Goal: Transaction & Acquisition: Purchase product/service

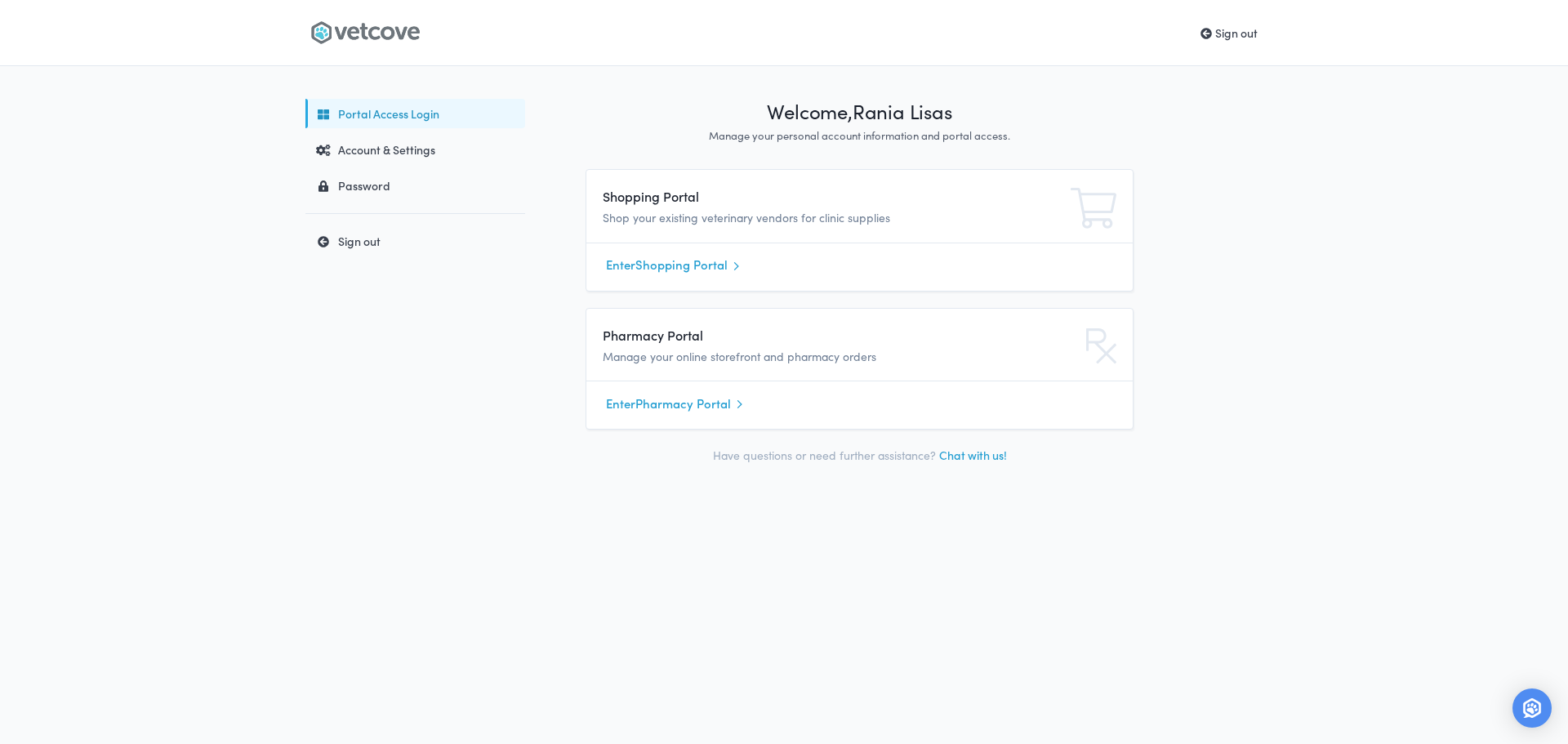
click at [659, 419] on div "Enter Pharmacy Portal" at bounding box center [859, 404] width 546 height 49
click at [667, 410] on link "Enter Pharmacy Portal" at bounding box center [859, 403] width 507 height 25
click at [638, 261] on link "Enter Shopping Portal" at bounding box center [859, 265] width 507 height 25
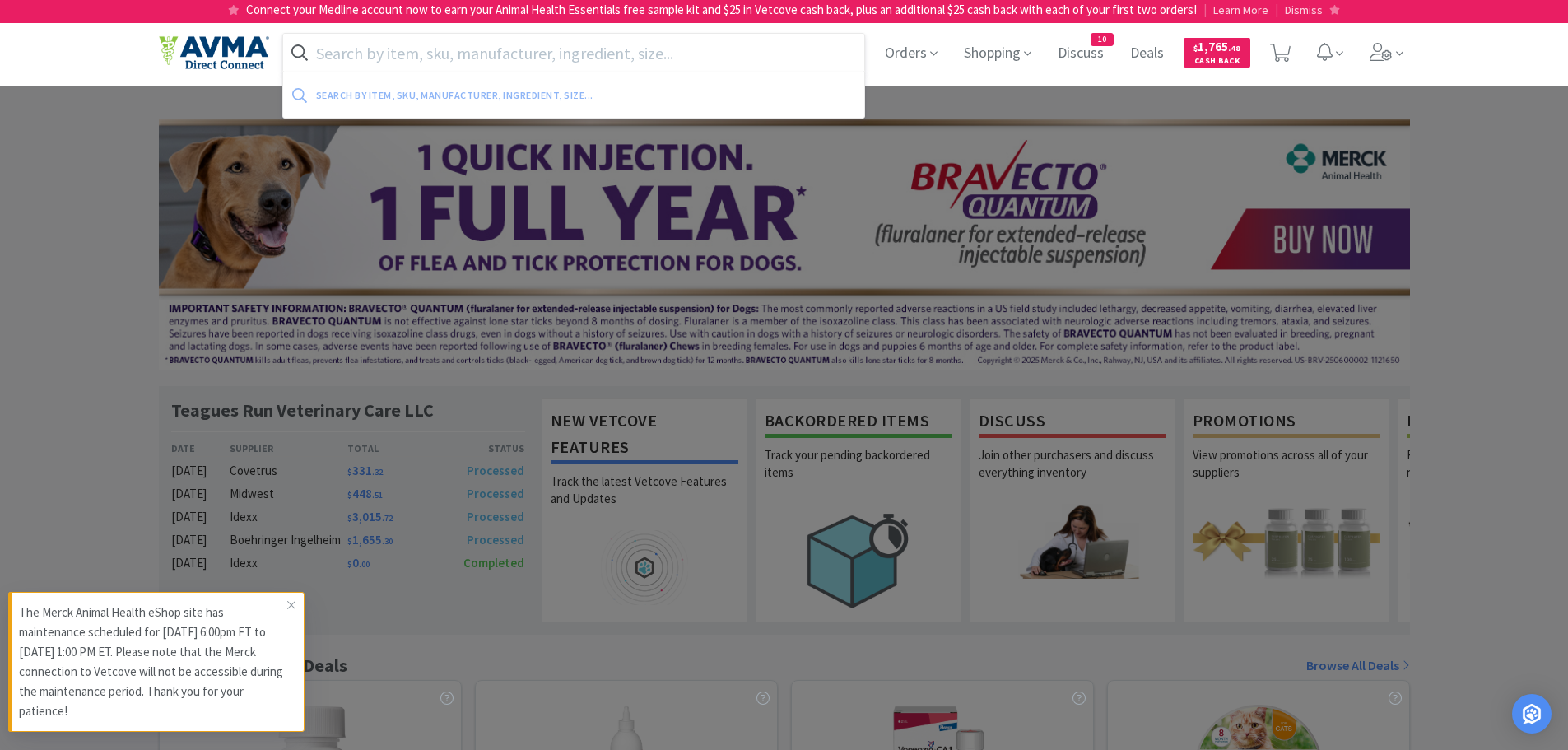
click at [463, 36] on input "text" at bounding box center [573, 53] width 582 height 38
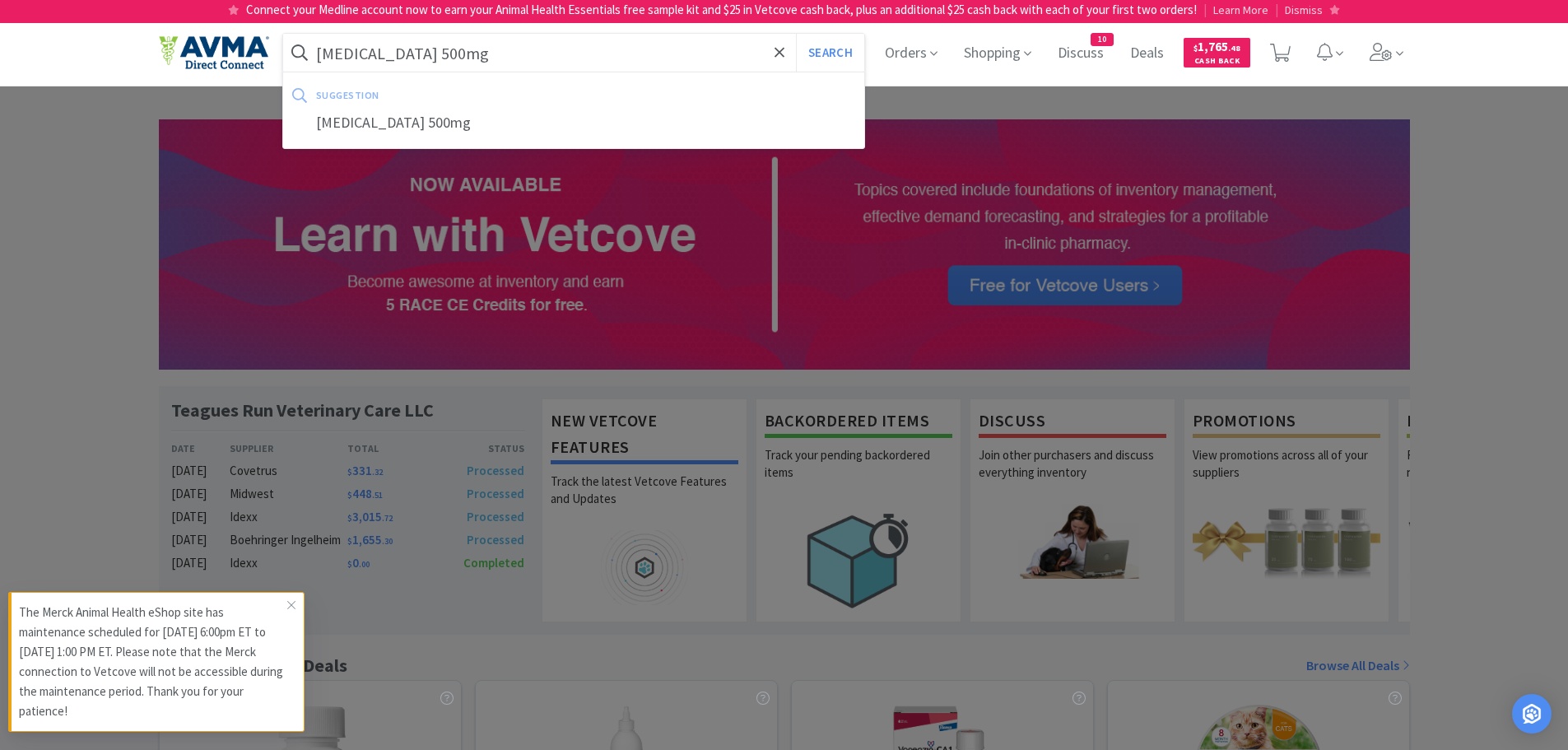
type input "keppra 500mg"
click at [796, 34] on button "Search" at bounding box center [830, 53] width 68 height 38
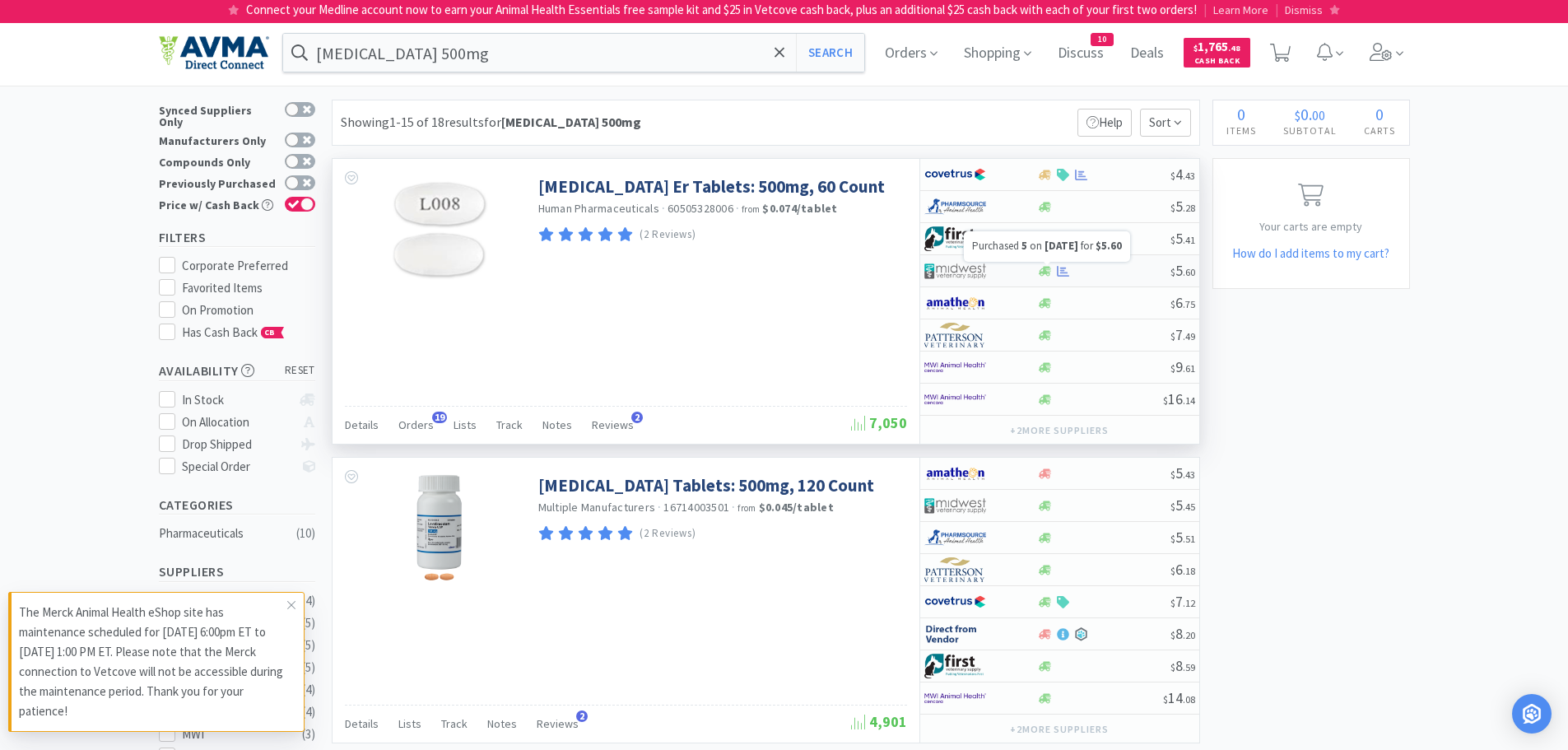
click at [1064, 274] on icon at bounding box center [1063, 271] width 12 height 12
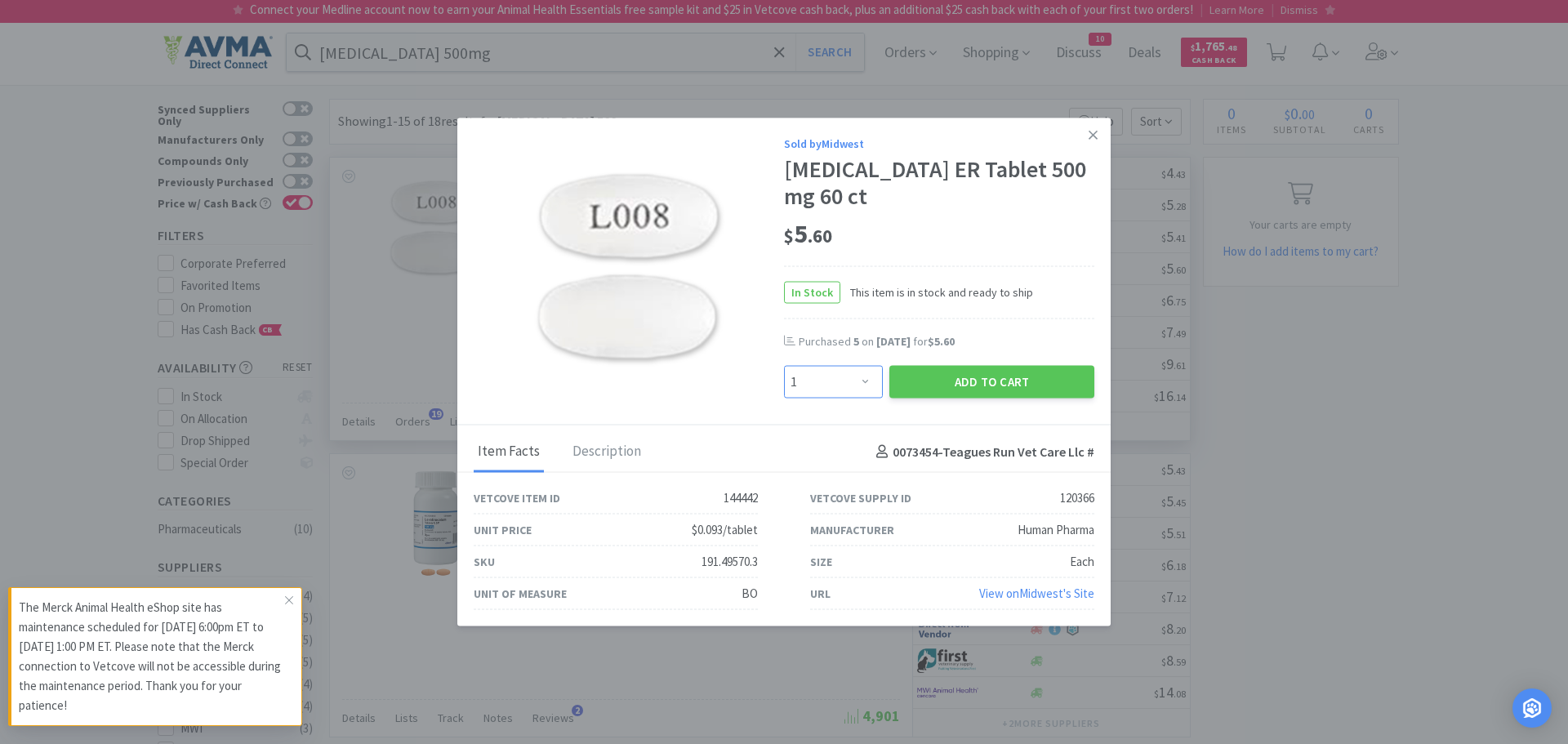
click at [878, 382] on select "Enter Quantity 1 2 3 4 5 6 7 8 9 10 11 12 13 14 15 16 17 18 19 20 Enter Quantity" at bounding box center [834, 381] width 99 height 33
select select "3"
click at [784, 366] on select "Enter Quantity 1 2 3 4 5 6 7 8 9 10 11 12 13 14 15 16 17 18 19 20 Enter Quantity" at bounding box center [834, 381] width 99 height 33
click at [968, 382] on button "Add to Cart" at bounding box center [991, 381] width 205 height 33
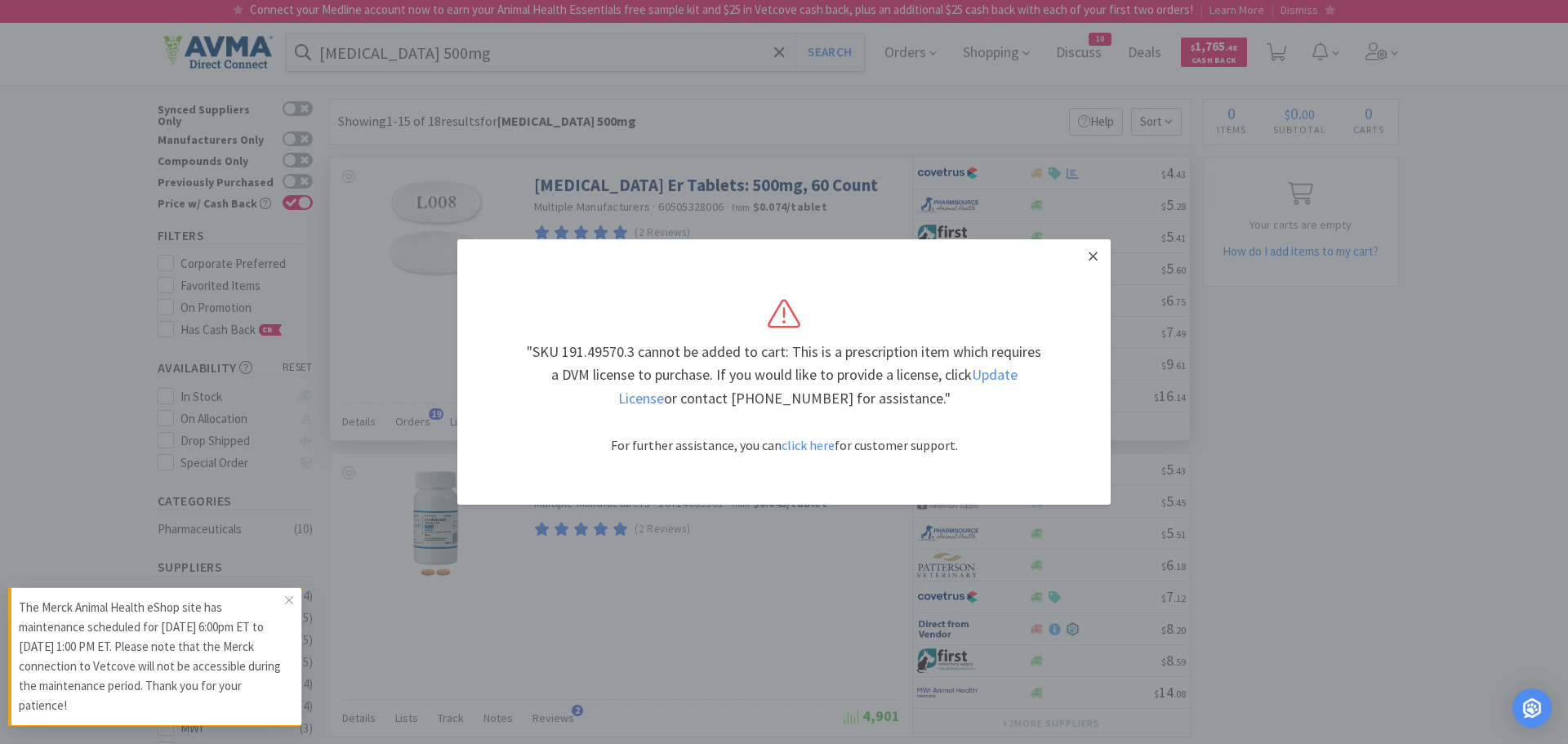
click at [1094, 253] on icon at bounding box center [1092, 256] width 9 height 15
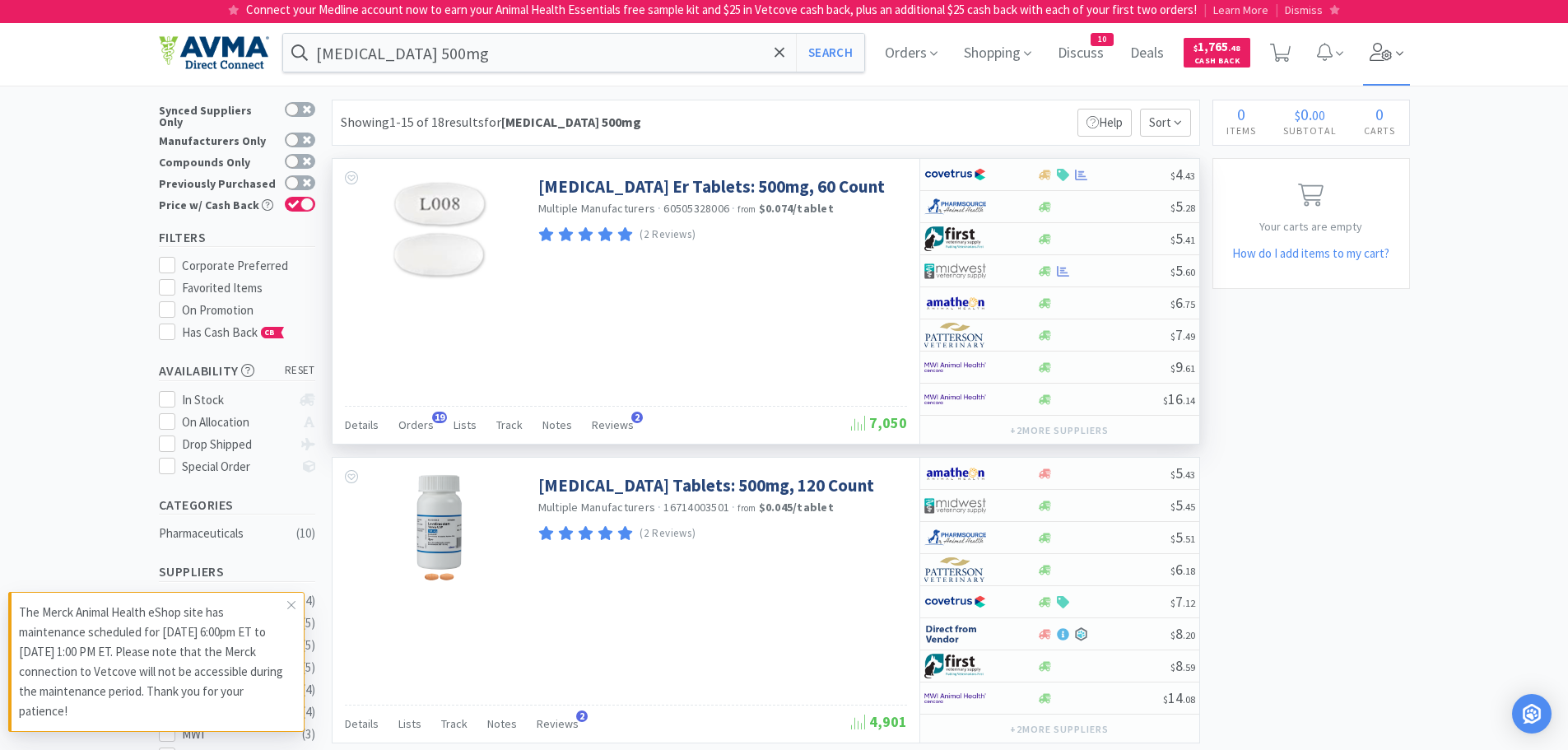
click at [1391, 46] on icon at bounding box center [1380, 52] width 23 height 18
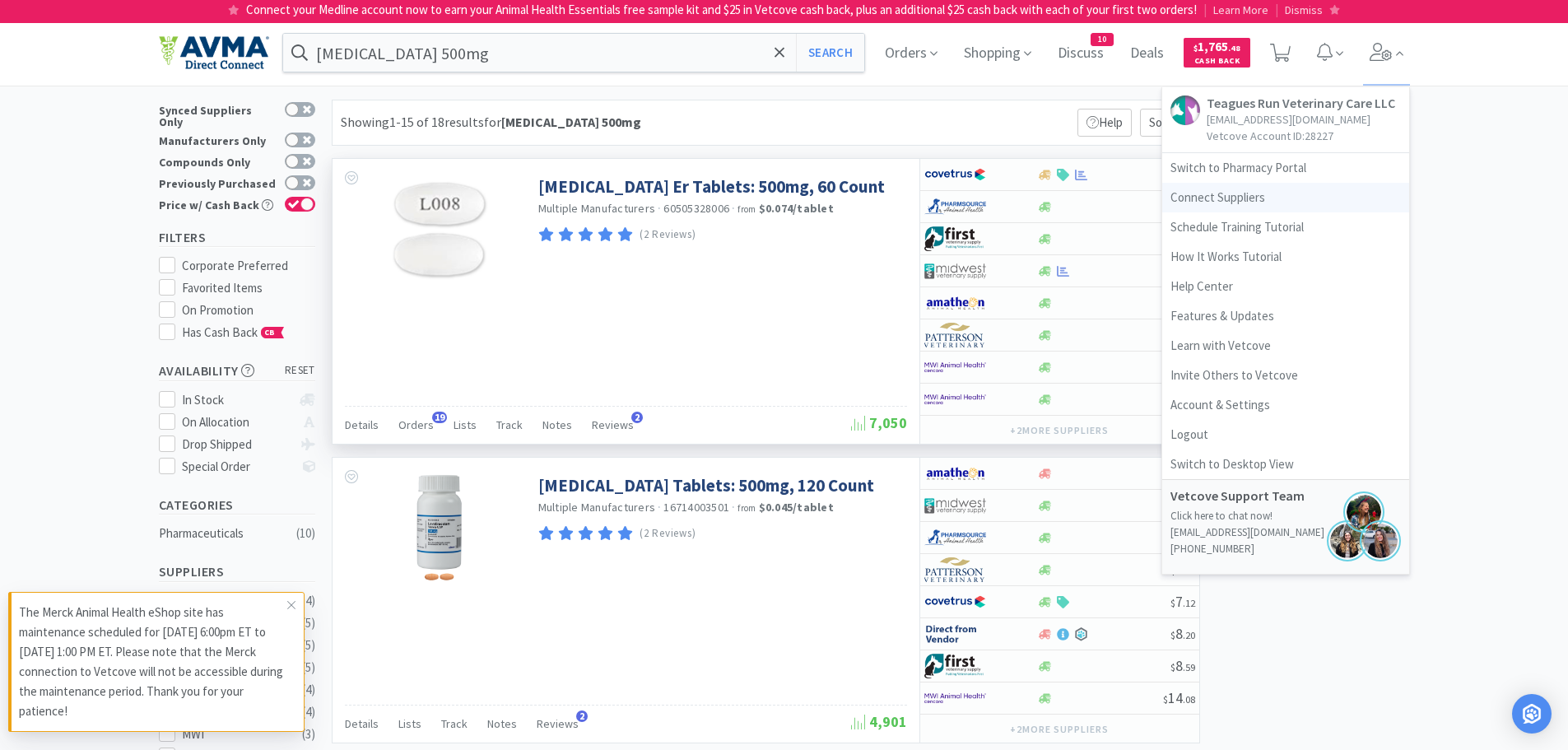
click at [1223, 200] on link "Connect Suppliers" at bounding box center [1285, 198] width 247 height 30
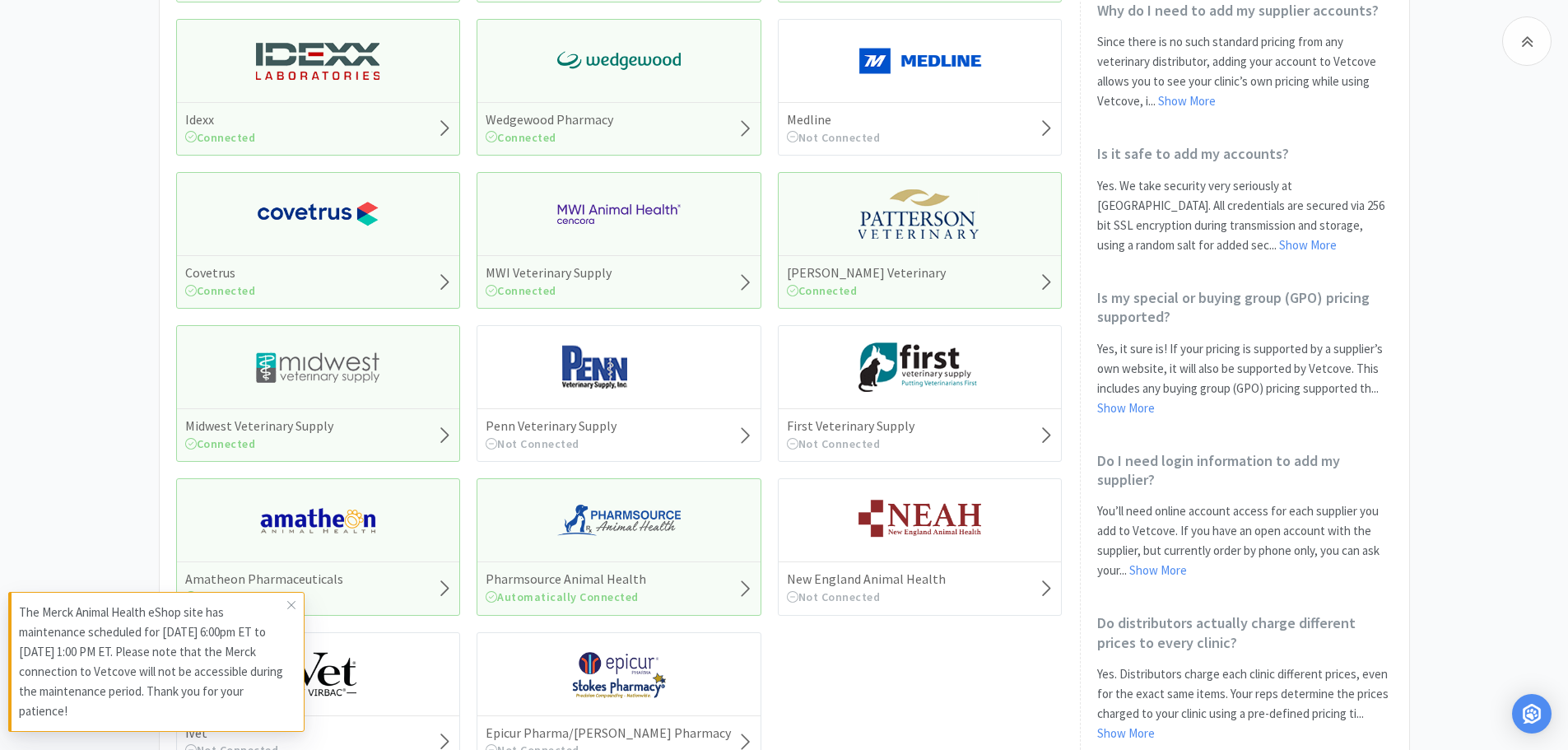
scroll to position [576, 0]
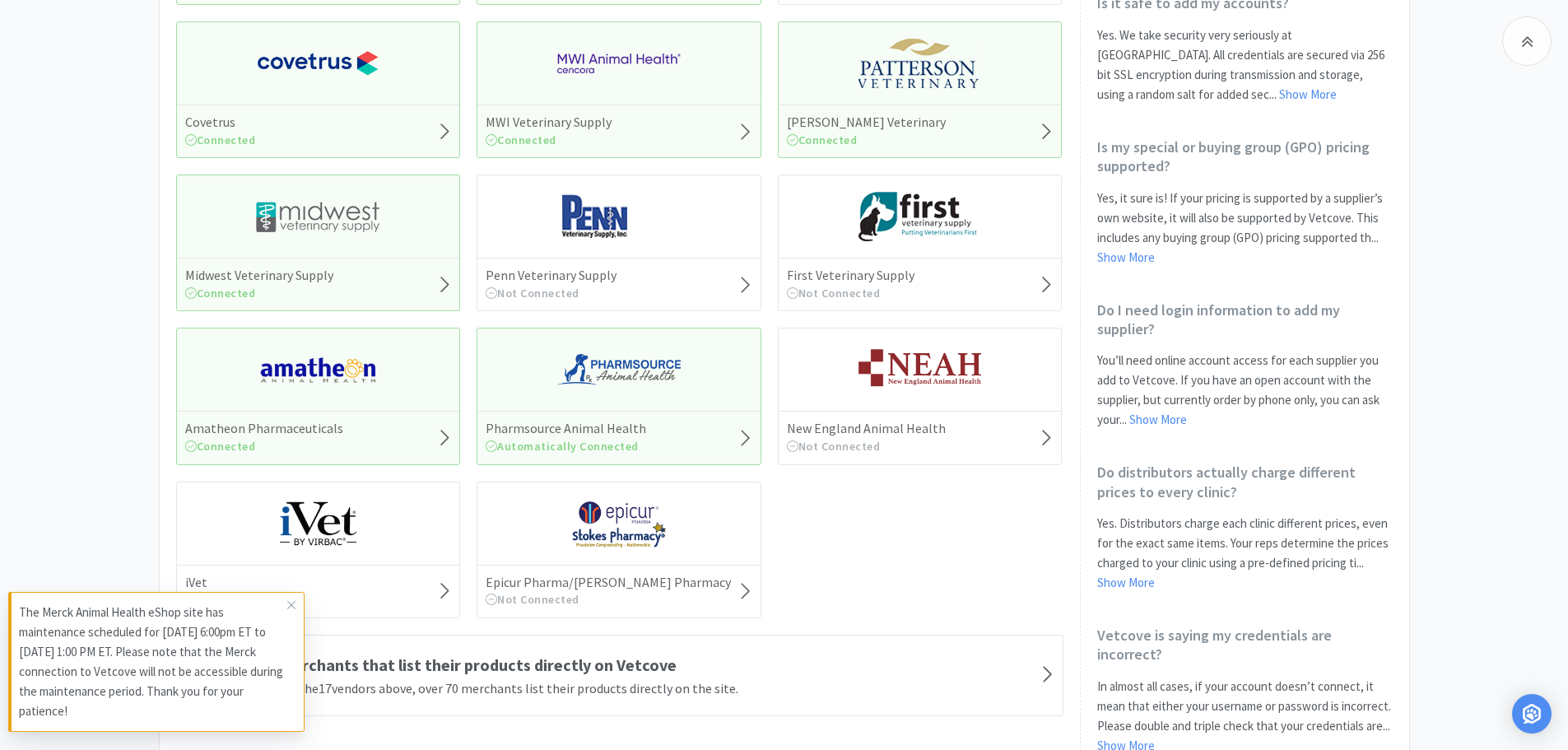
click at [391, 279] on div "Midwest Veterinary Supply Connected" at bounding box center [318, 284] width 283 height 53
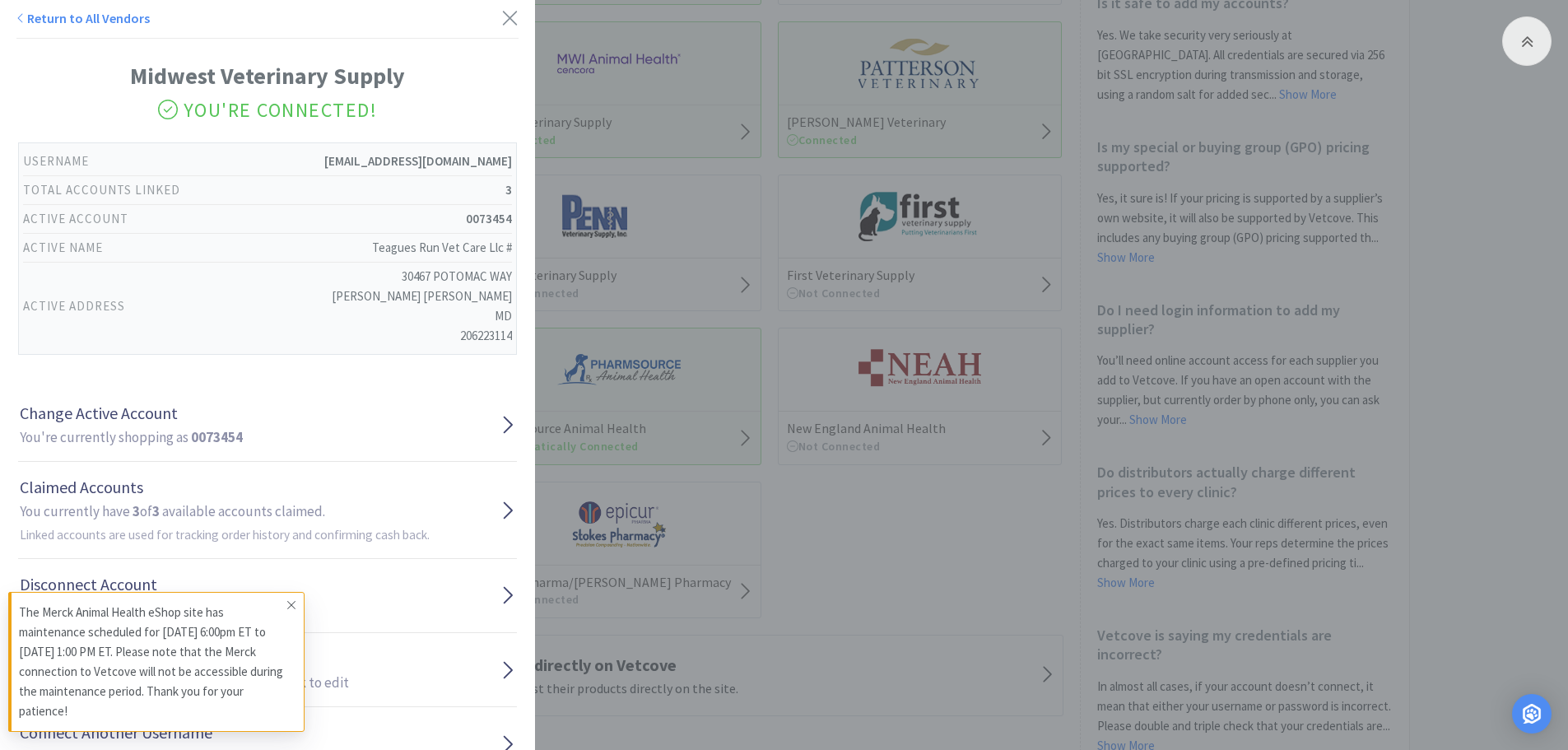
click at [296, 597] on span at bounding box center [291, 604] width 23 height 26
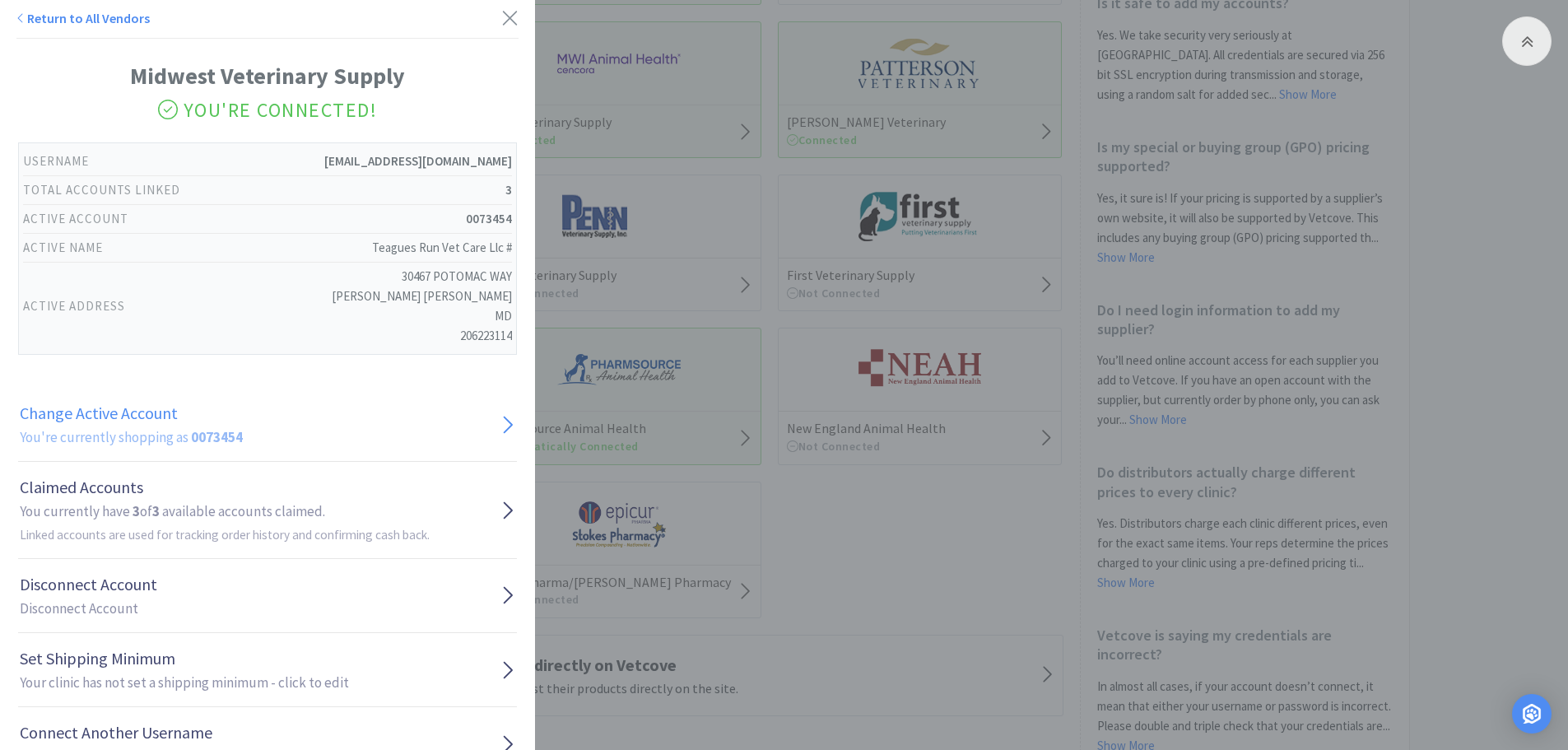
click at [303, 418] on link "Change Active Account You're currently shopping as 0073454" at bounding box center [267, 424] width 498 height 74
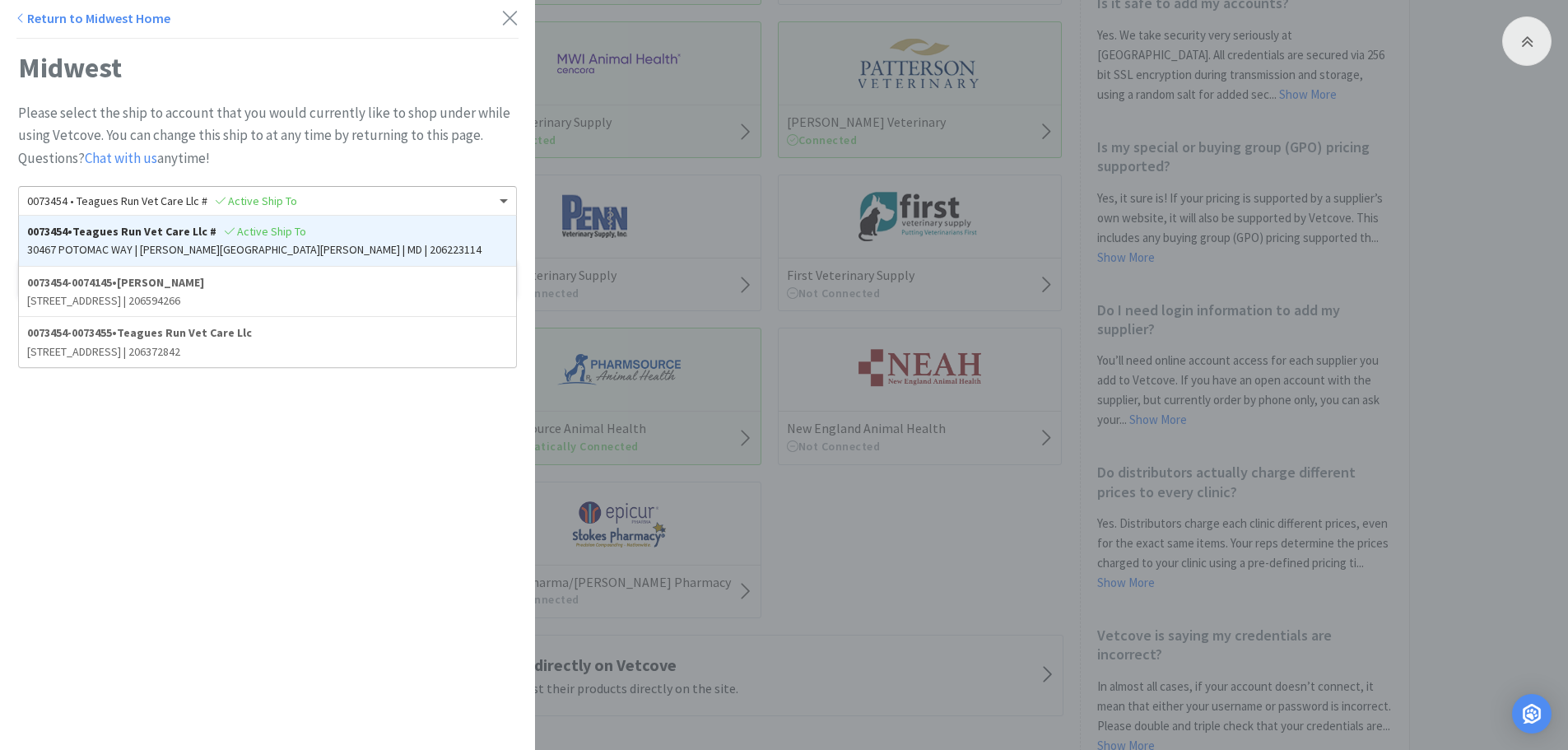
click at [251, 212] on div "0073454 • Teagues Run Vet Care Llc # Active Ship To" at bounding box center [268, 201] width 497 height 28
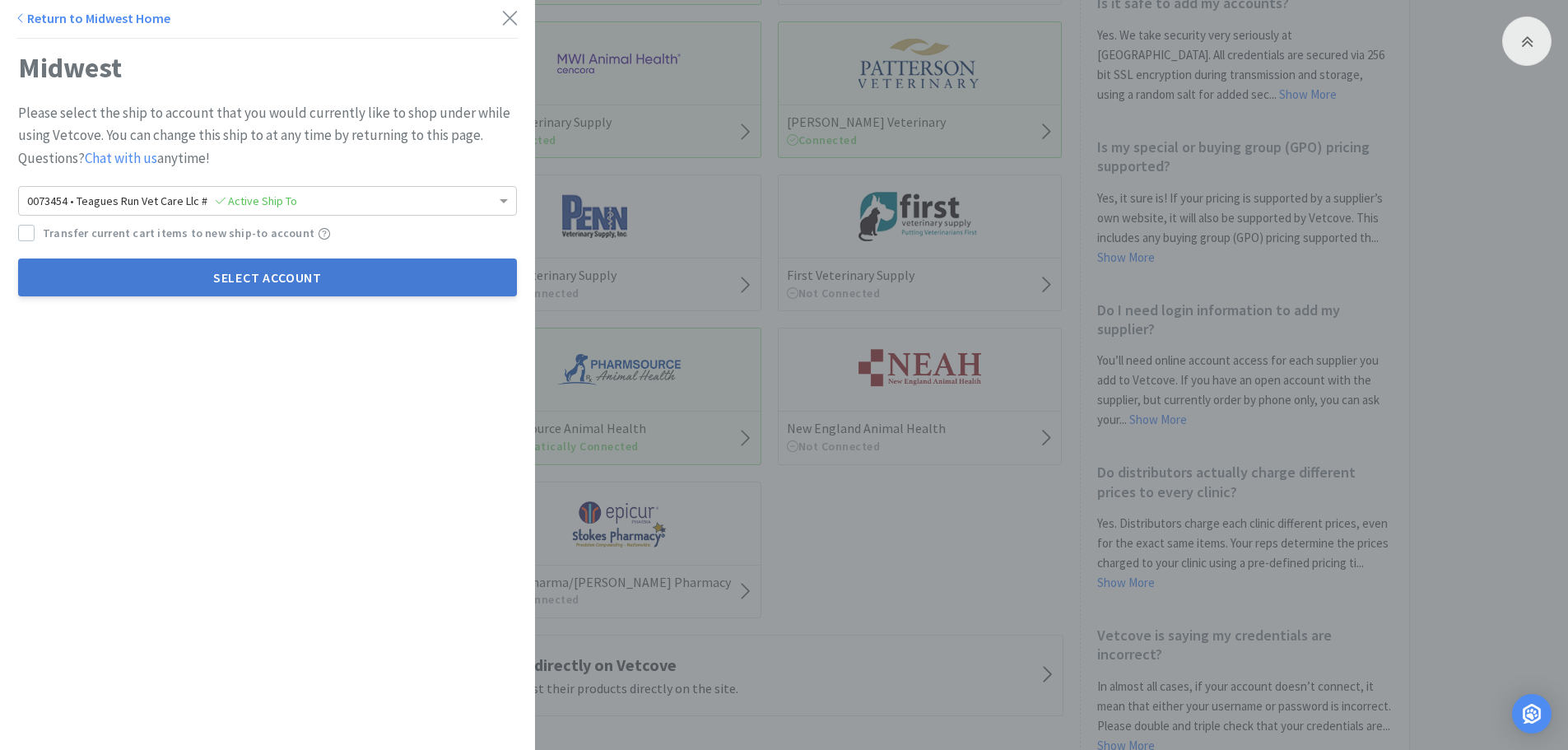
click at [205, 273] on button "Select Account" at bounding box center [267, 278] width 498 height 38
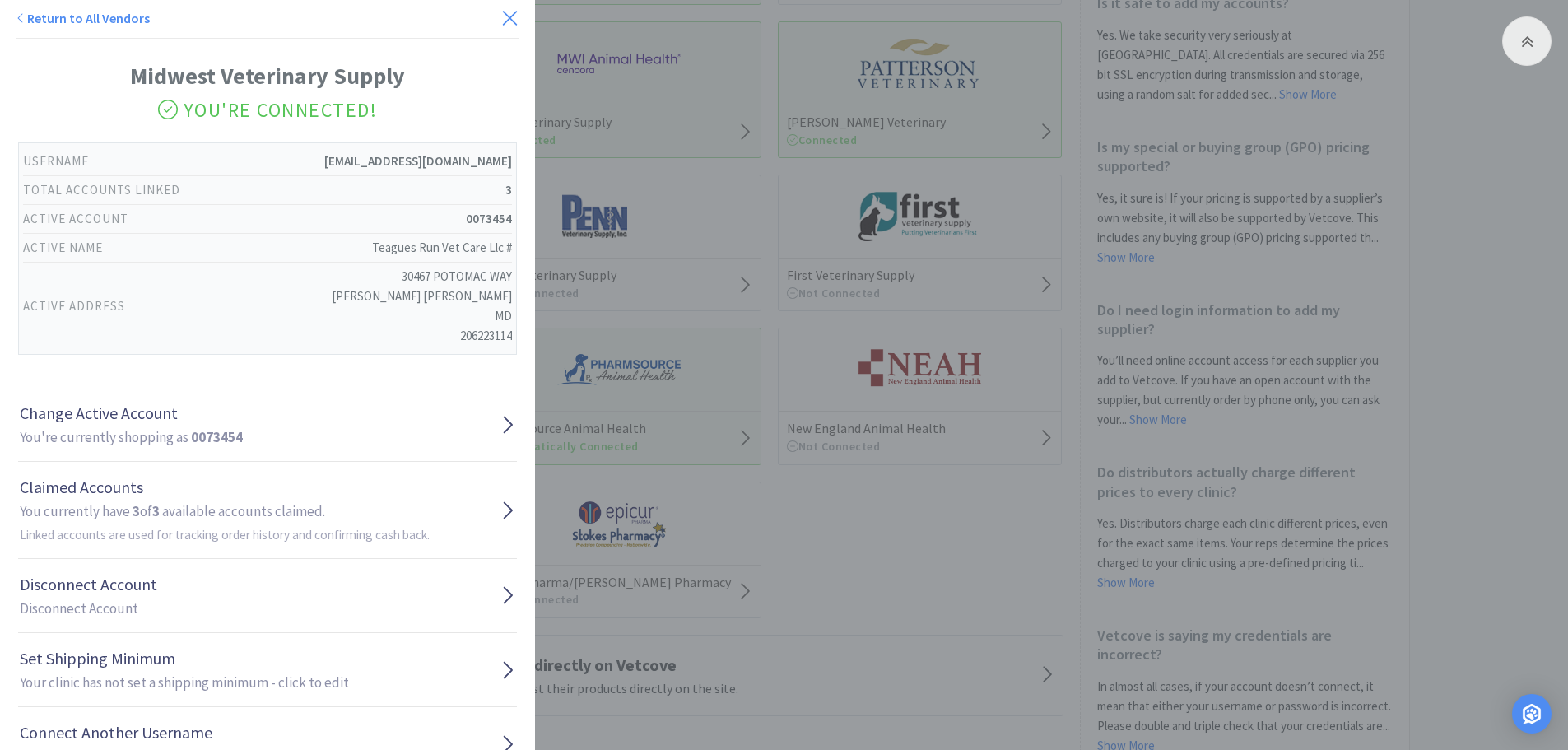
click at [501, 22] on icon at bounding box center [509, 18] width 17 height 23
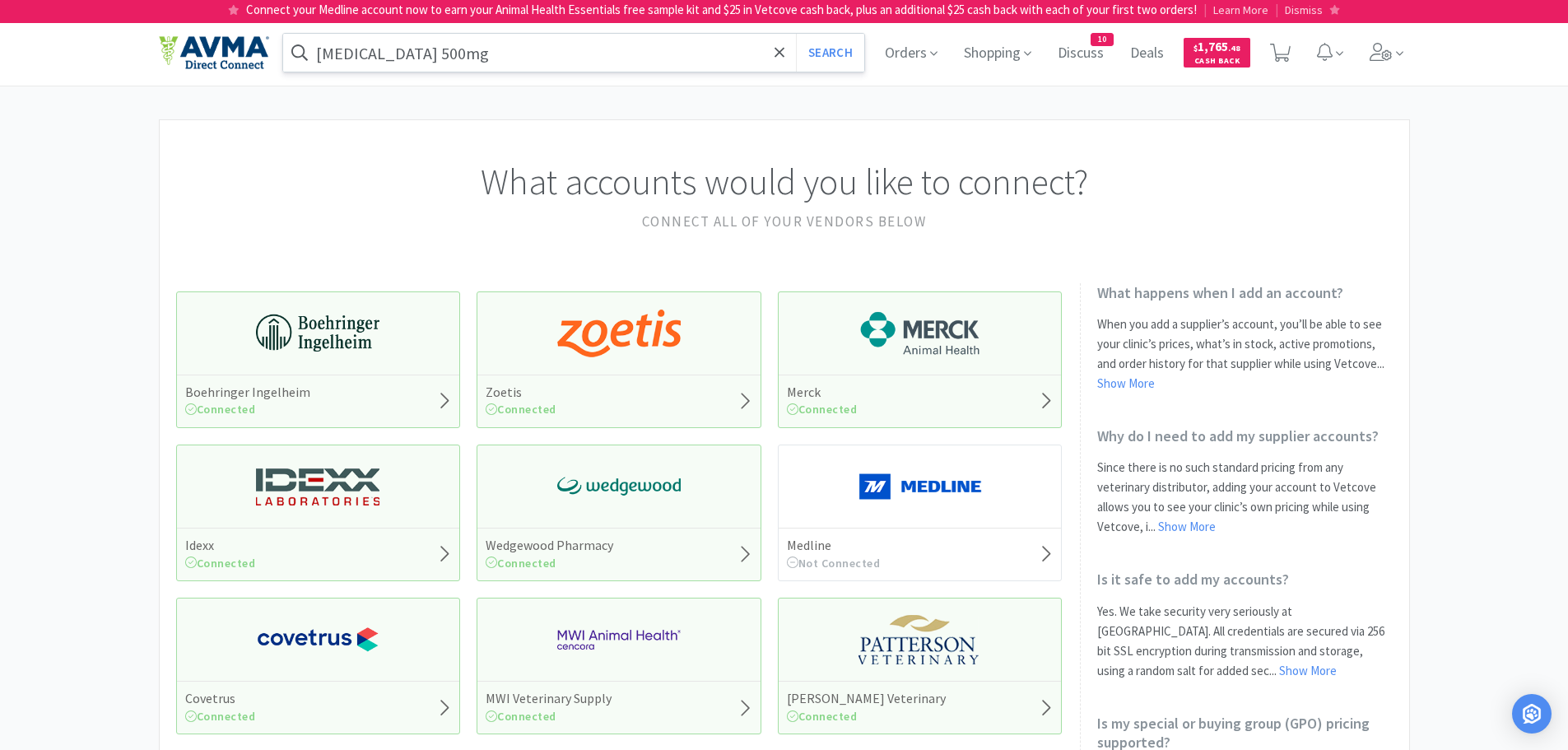
click at [644, 57] on input "keppra 500mg" at bounding box center [573, 53] width 582 height 38
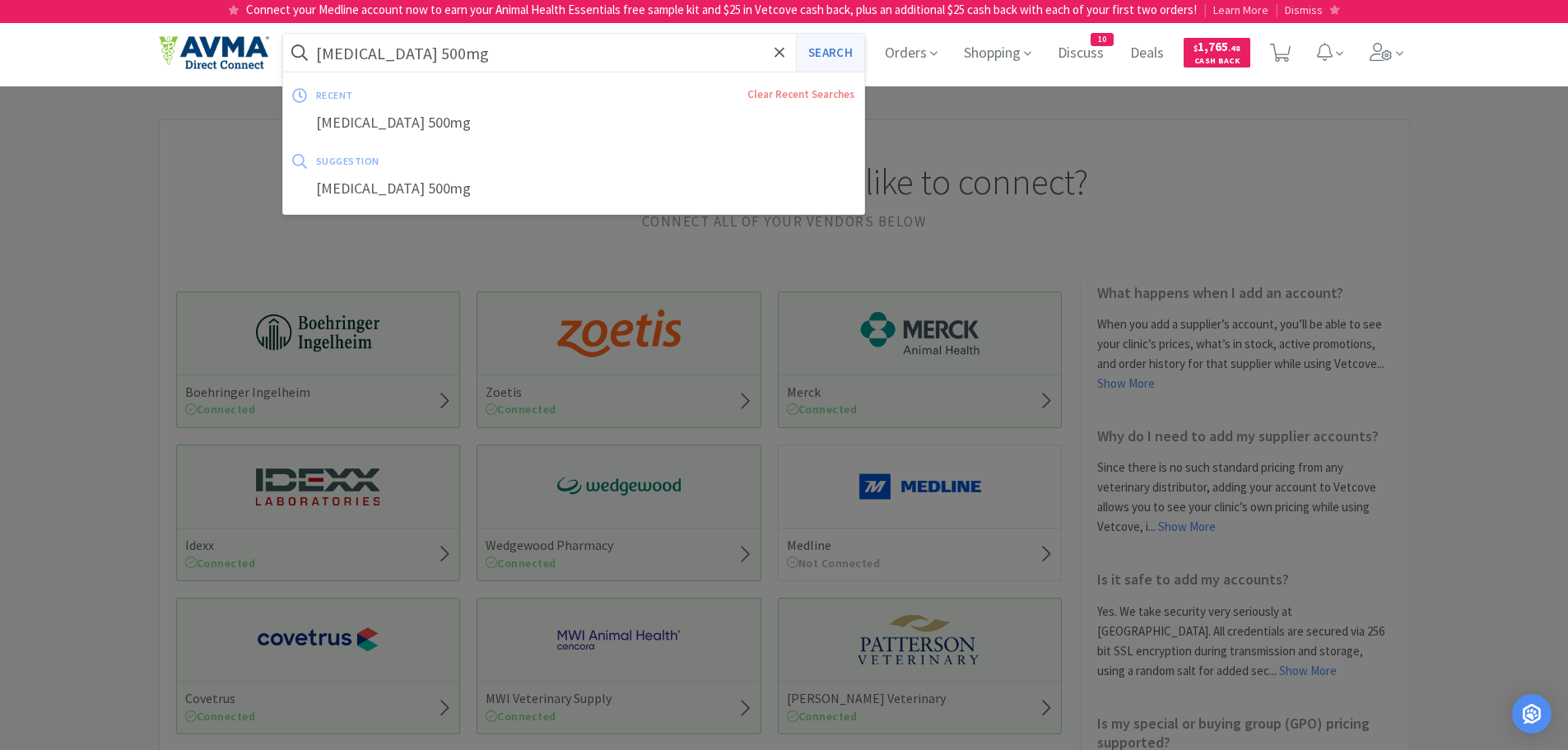
click at [821, 56] on button "Search" at bounding box center [830, 53] width 68 height 38
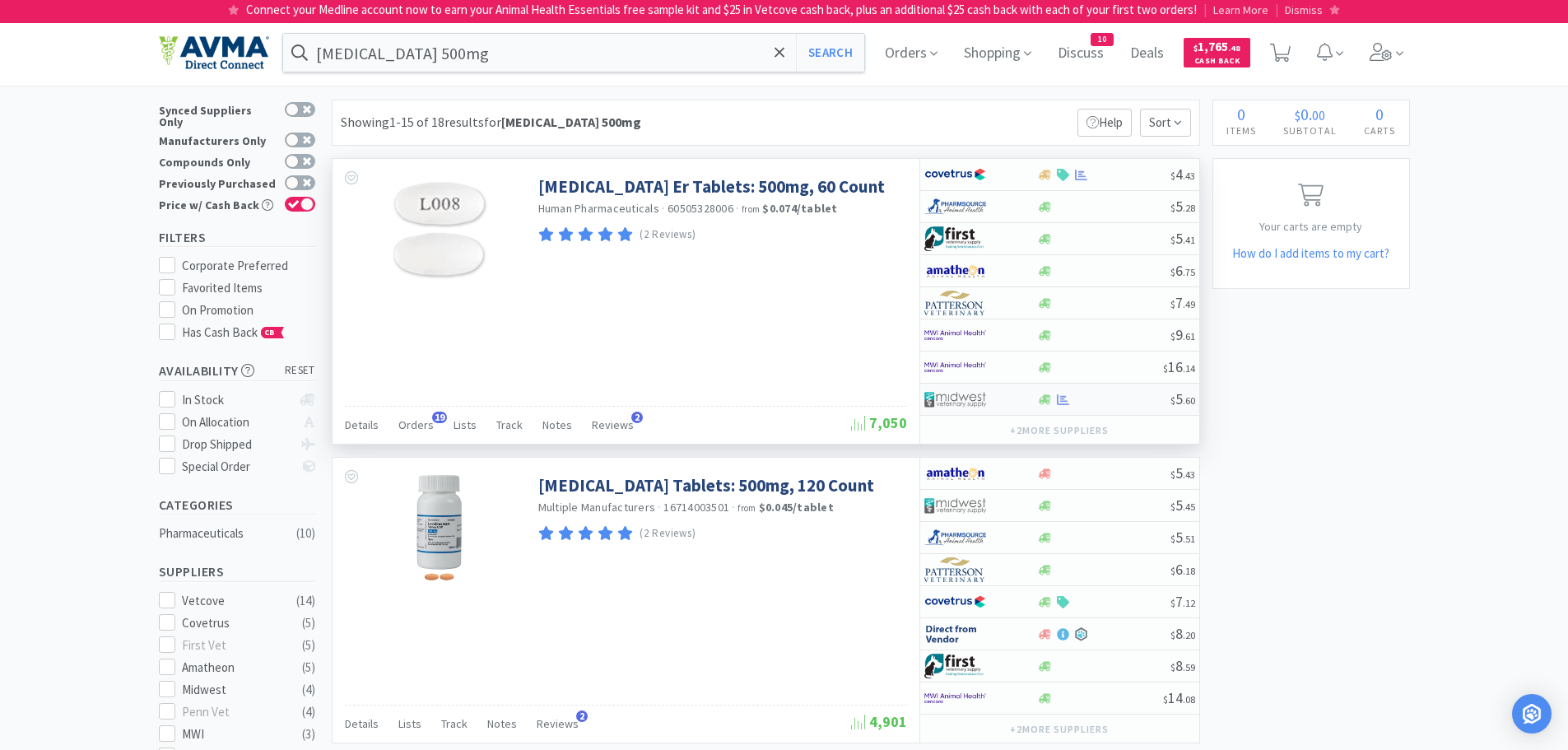
click at [1070, 402] on div at bounding box center [1063, 399] width 16 height 12
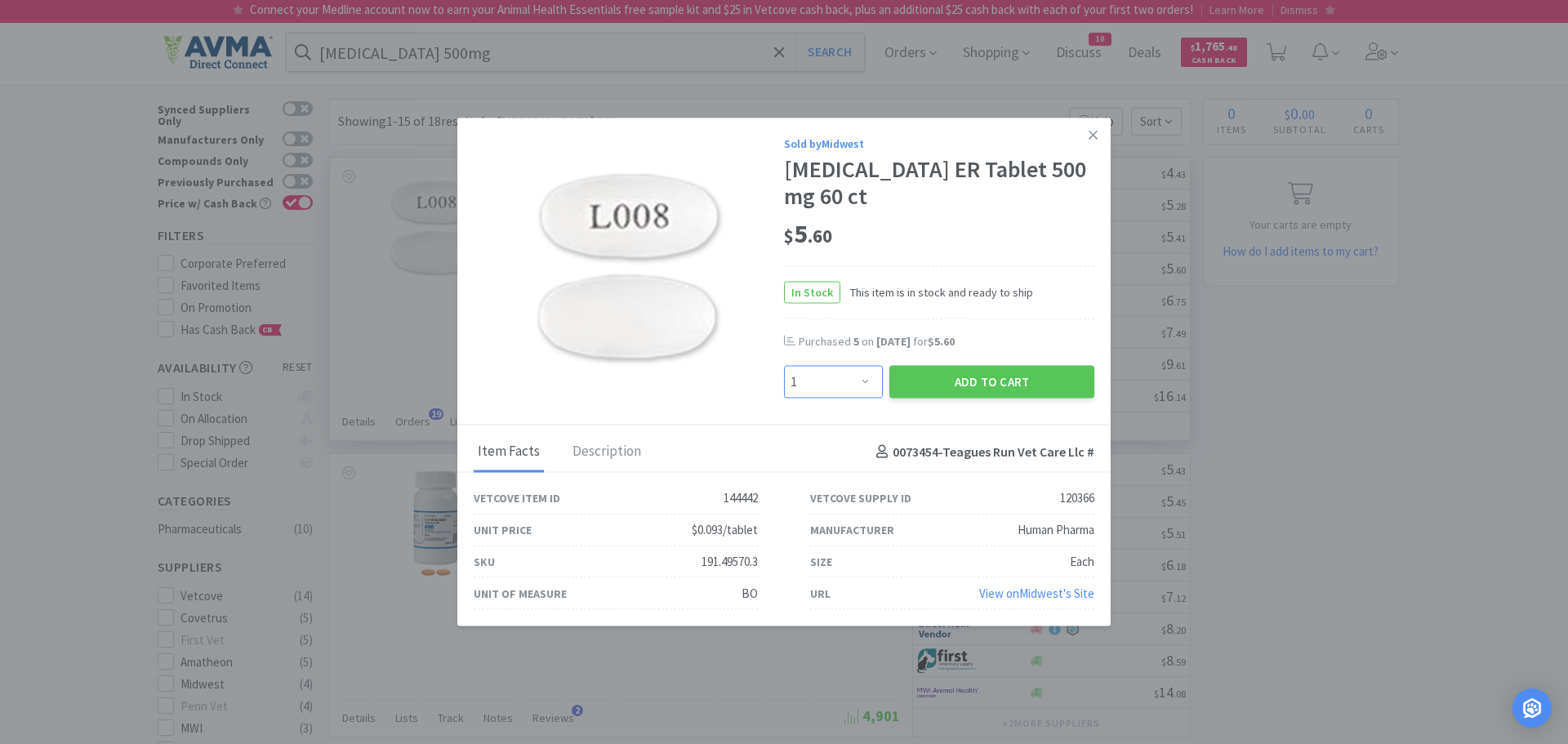
click at [863, 377] on select "Enter Quantity 1 2 3 4 5 6 7 8 9 10 11 12 13 14 15 16 17 18 19 20 Enter Quantity" at bounding box center [834, 381] width 99 height 33
select select "3"
click at [784, 366] on select "Enter Quantity 1 2 3 4 5 6 7 8 9 10 11 12 13 14 15 16 17 18 19 20 Enter Quantity" at bounding box center [834, 381] width 99 height 33
click at [983, 384] on button "Add to Cart" at bounding box center [991, 381] width 205 height 33
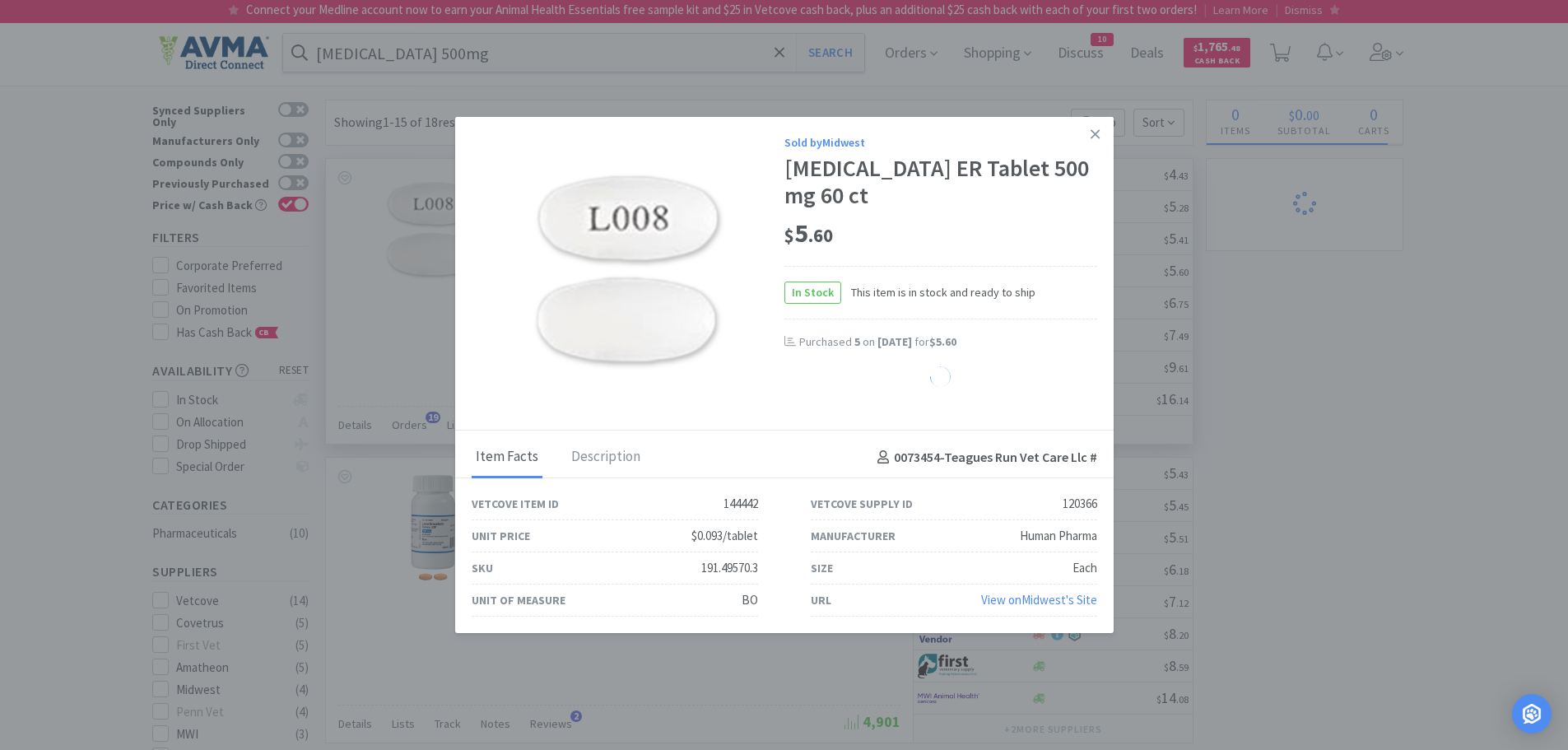
select select "3"
